Goal: Understand process/instructions: Learn how to perform a task or action

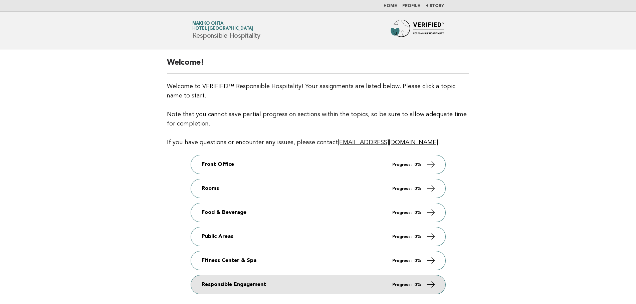
click at [219, 284] on link "Responsible Engagement Progress: 0%" at bounding box center [318, 284] width 254 height 19
click at [217, 284] on link "Responsible Engagement Progress: 0%" at bounding box center [318, 284] width 254 height 19
click at [240, 284] on link "Responsible Engagement Progress: 0%" at bounding box center [318, 284] width 254 height 19
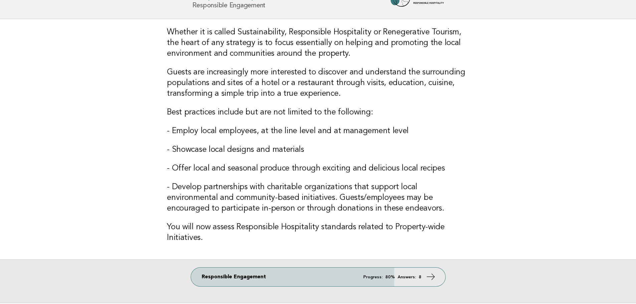
scroll to position [87, 0]
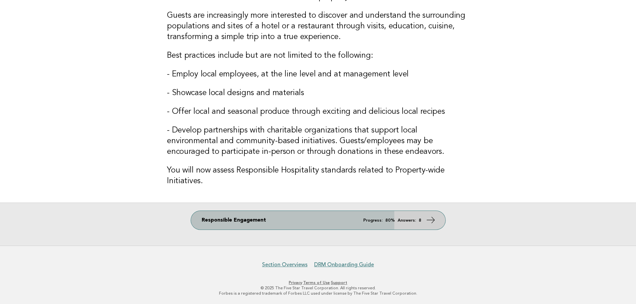
click at [338, 227] on link "Responsible Engagement Progress: 80% Answers: 8" at bounding box center [318, 220] width 254 height 19
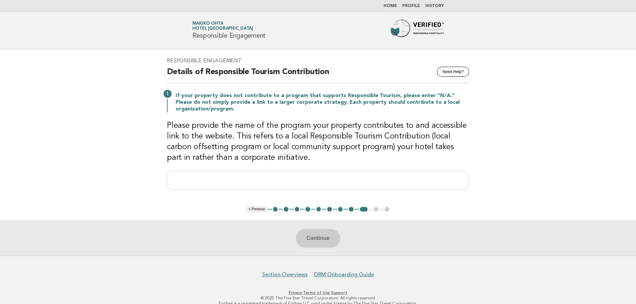
click at [276, 210] on button "1" at bounding box center [275, 209] width 7 height 7
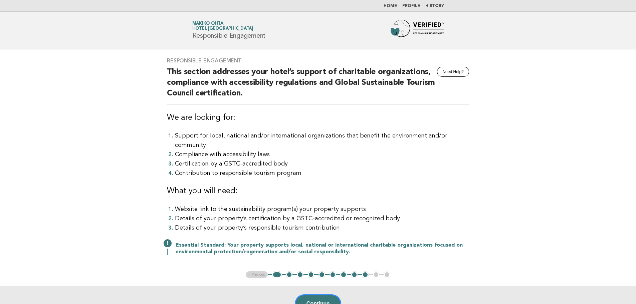
click at [290, 271] on button "2" at bounding box center [289, 274] width 7 height 7
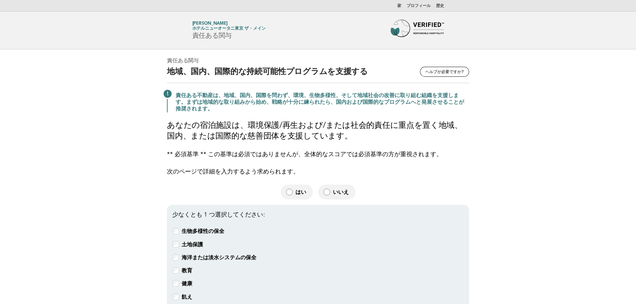
click at [586, 150] on main "責任ある関与 [PERSON_NAME]が必要ですか? 地域、国内、国際的な持続可能性プログラムを支援する 責任ある不動産は、地域、国内、国際を問わず、環境、…" at bounding box center [318, 229] width 636 height 360
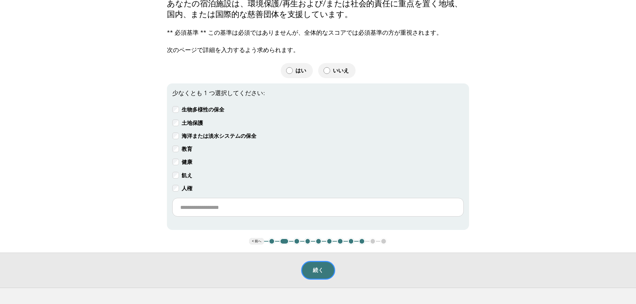
scroll to position [133, 0]
